Goal: Task Accomplishment & Management: Use online tool/utility

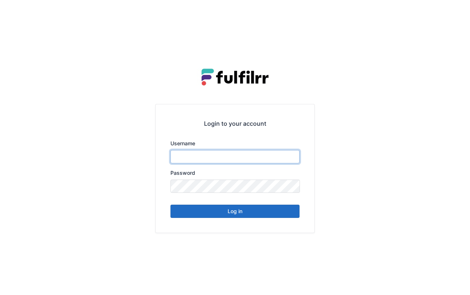
type input "******"
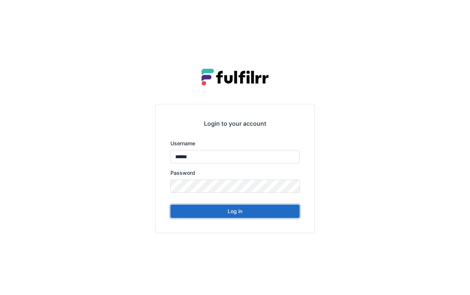
click at [259, 207] on button "Log in" at bounding box center [234, 211] width 129 height 13
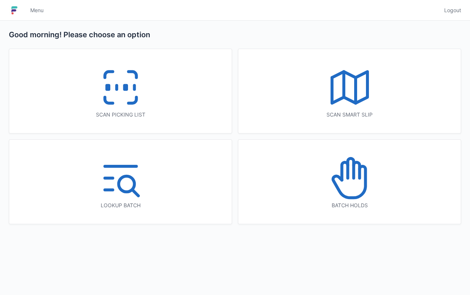
click at [135, 99] on icon at bounding box center [132, 100] width 8 height 6
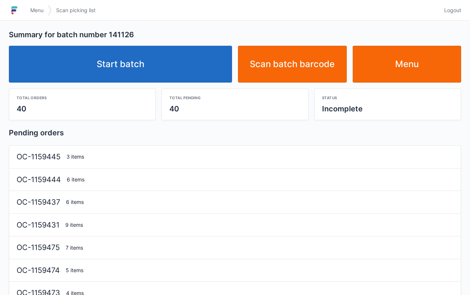
click at [138, 73] on link "Start batch" at bounding box center [120, 64] width 223 height 37
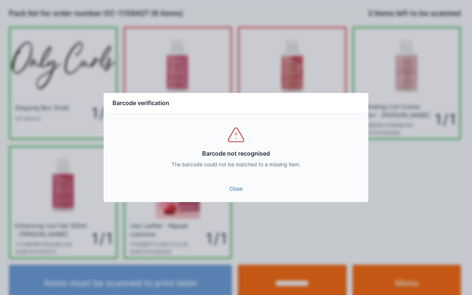
click at [241, 193] on link "Close" at bounding box center [236, 188] width 253 height 13
click at [241, 192] on link "Close" at bounding box center [236, 188] width 253 height 13
